Goal: Transaction & Acquisition: Purchase product/service

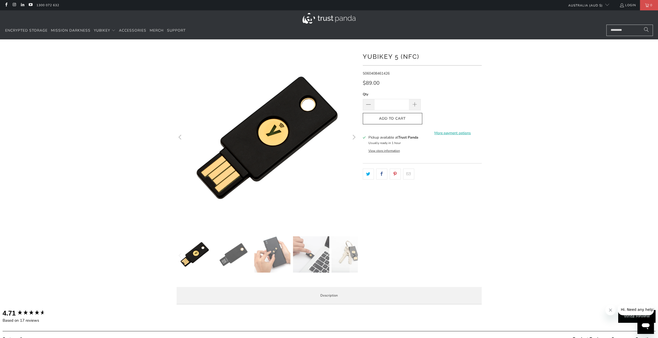
click at [235, 253] on img at bounding box center [233, 254] width 36 height 36
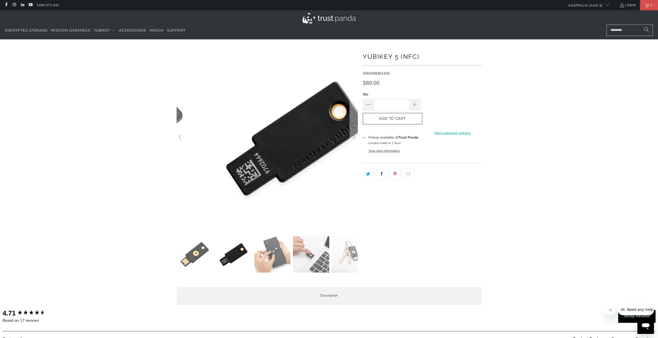
click at [267, 249] on img at bounding box center [272, 254] width 36 height 36
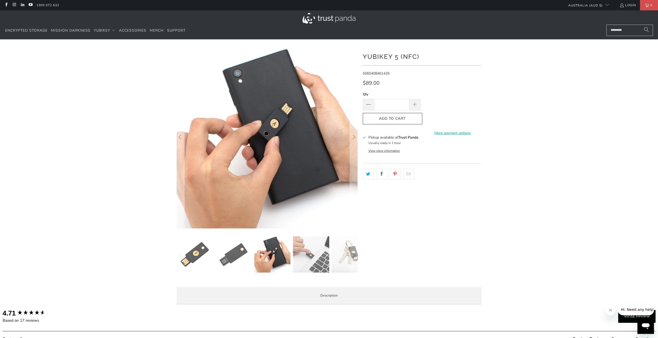
click at [339, 255] on img at bounding box center [350, 254] width 36 height 36
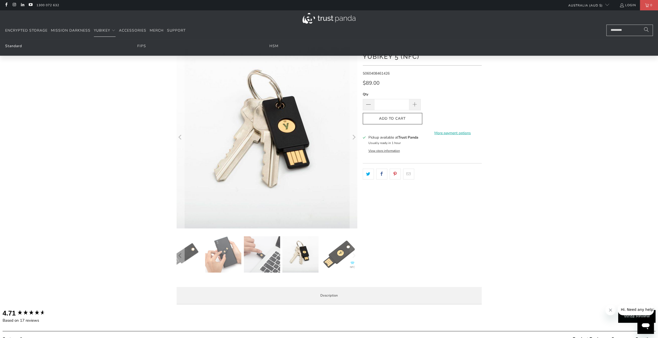
click at [9, 47] on link "Standard" at bounding box center [13, 45] width 17 height 5
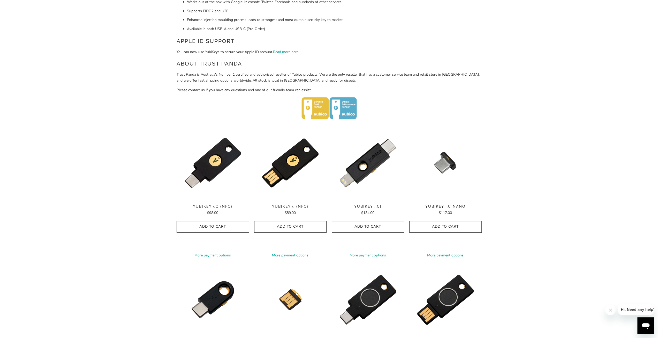
scroll to position [181, 0]
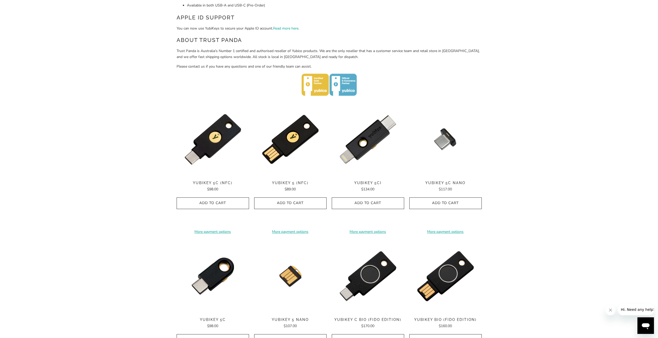
click at [461, 182] on span "YubiKey 5C Nano" at bounding box center [445, 183] width 72 height 4
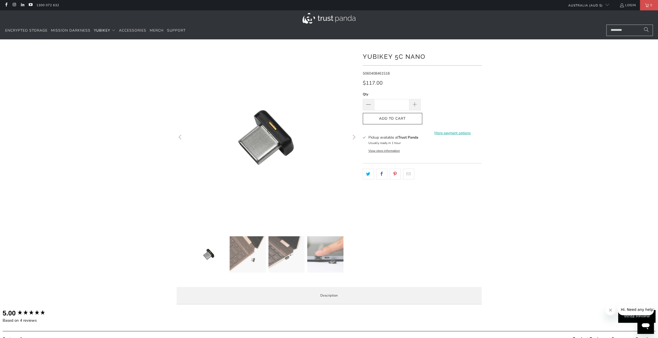
click at [285, 259] on img at bounding box center [286, 254] width 36 height 36
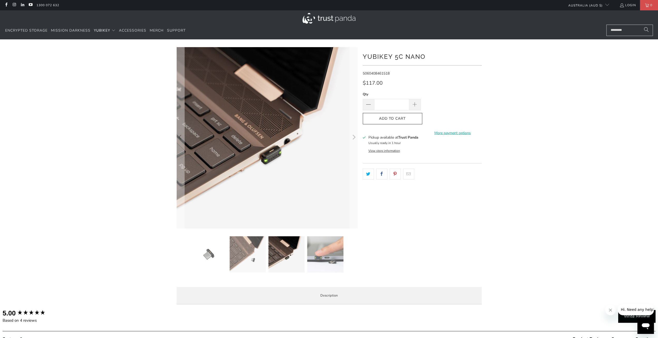
click at [331, 259] on img at bounding box center [325, 254] width 36 height 36
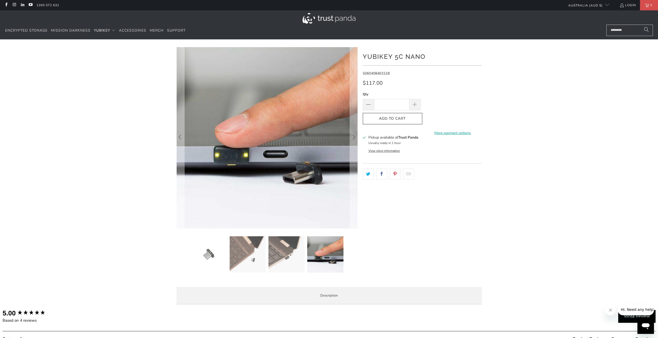
click at [370, 56] on h1 "YubiKey 5C Nano" at bounding box center [422, 56] width 119 height 10
drag, startPoint x: 370, startPoint y: 56, endPoint x: 379, endPoint y: 57, distance: 9.6
click at [379, 57] on h1 "YubiKey 5C Nano" at bounding box center [422, 56] width 119 height 10
click at [322, 254] on img at bounding box center [325, 254] width 36 height 36
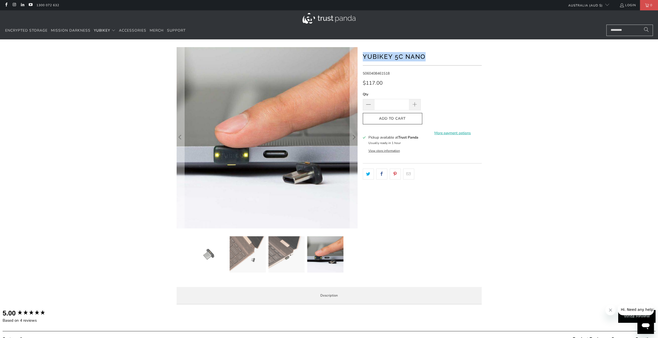
click at [281, 255] on img at bounding box center [286, 254] width 36 height 36
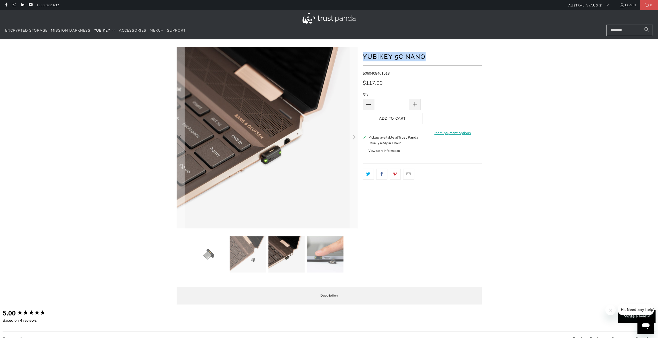
click at [259, 256] on img at bounding box center [248, 254] width 36 height 36
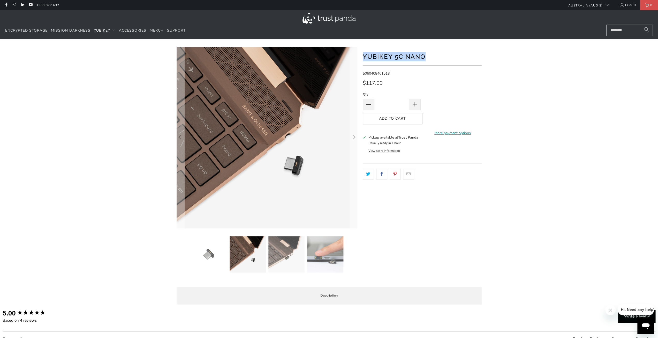
click at [214, 251] on img at bounding box center [209, 254] width 36 height 36
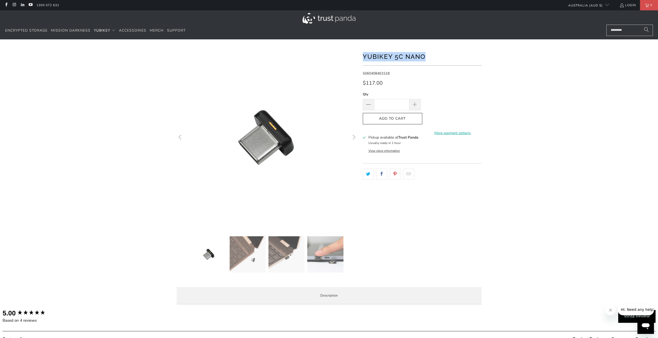
click at [205, 252] on img at bounding box center [209, 254] width 36 height 36
click at [347, 259] on div at bounding box center [281, 255] width 181 height 39
click at [335, 260] on img at bounding box center [325, 254] width 36 height 36
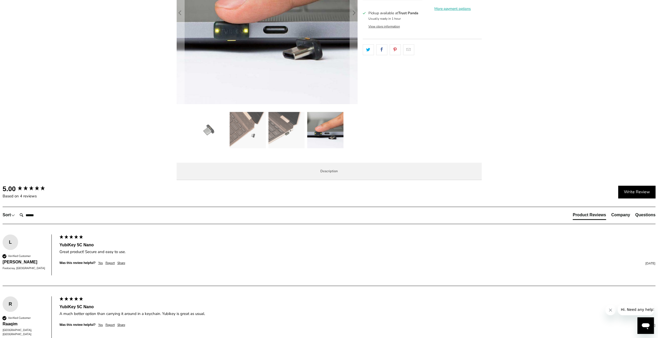
scroll to position [129, 0]
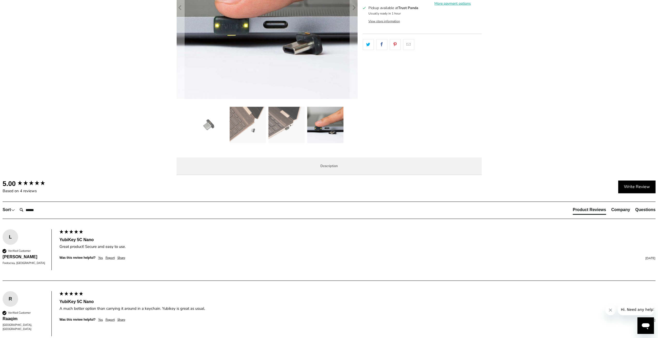
click at [0, 0] on span "Specifications" at bounding box center [0, 0] width 0 height 0
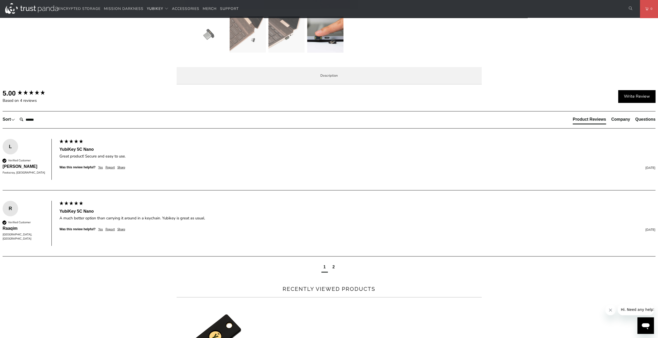
scroll to position [233, 0]
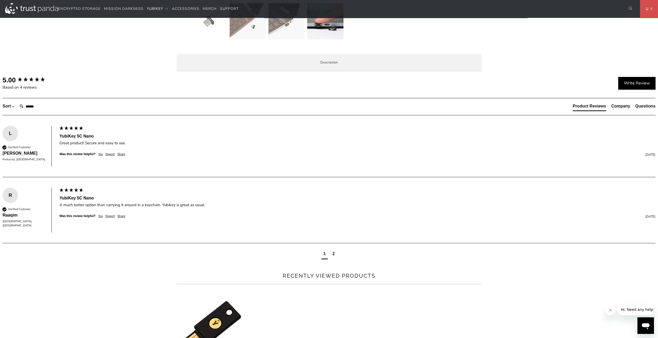
click at [0, 0] on span "Enterprise and Government" at bounding box center [0, 0] width 0 height 0
click at [0, 0] on li "Local Service & Support" at bounding box center [0, 0] width 0 height 0
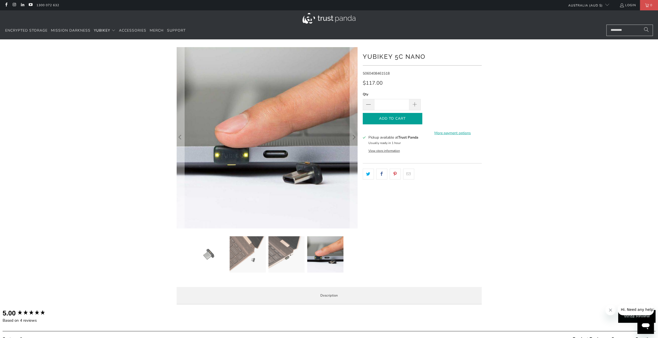
click at [408, 120] on span "Add to Cart" at bounding box center [392, 118] width 49 height 4
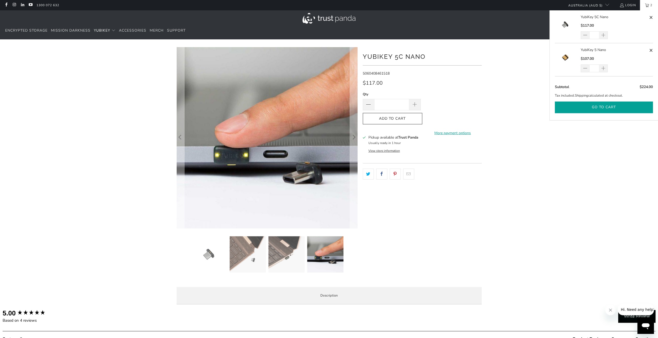
click at [616, 109] on button "Go to cart" at bounding box center [604, 107] width 98 height 12
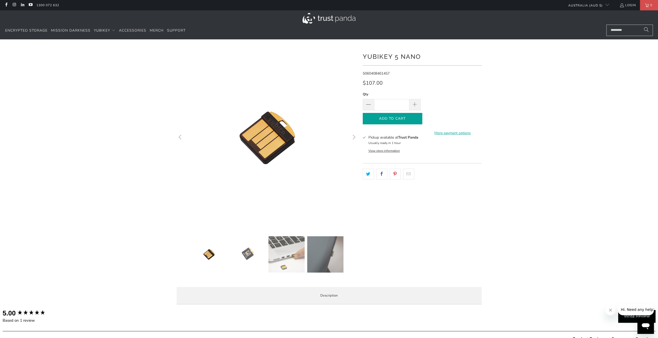
click at [414, 118] on span "Add to Cart" at bounding box center [392, 118] width 49 height 4
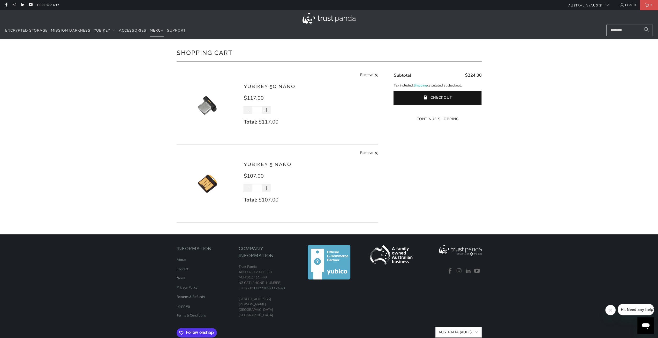
click at [160, 31] on span "Merch" at bounding box center [157, 30] width 14 height 5
click at [136, 32] on span "Accessories" at bounding box center [132, 30] width 27 height 5
click at [56, 158] on div "Shopping Cart There are no items in your cart. Continue Shopping YubiKey 5C Nan…" at bounding box center [329, 136] width 658 height 195
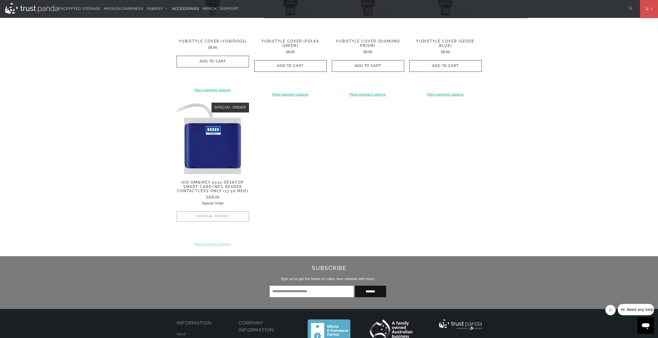
scroll to position [388, 0]
